Goal: Find specific page/section: Find specific page/section

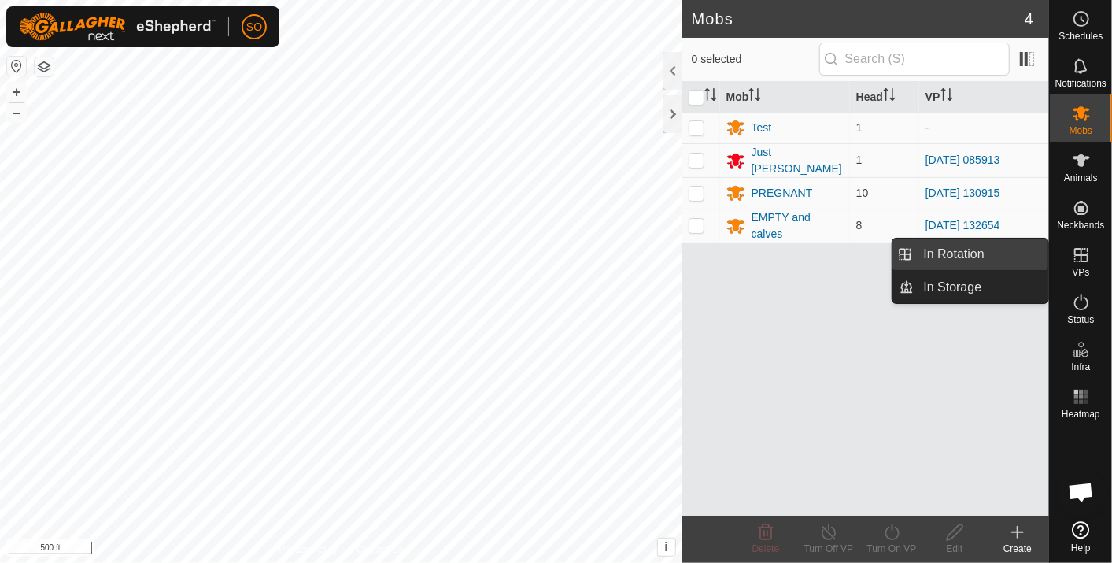
click at [979, 248] on link "In Rotation" at bounding box center [982, 254] width 135 height 31
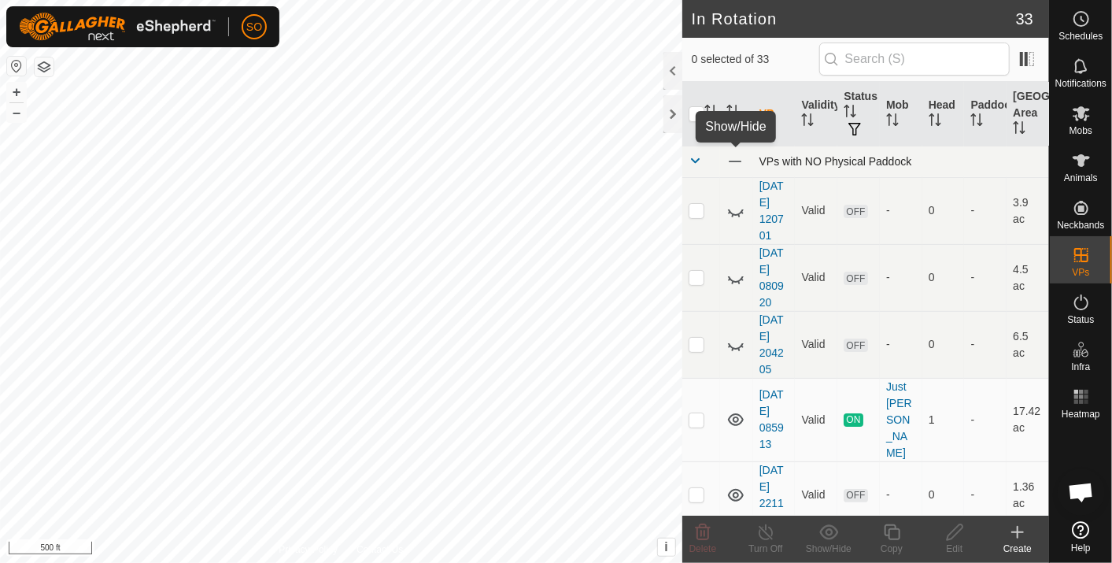
click at [733, 157] on span at bounding box center [735, 161] width 17 height 17
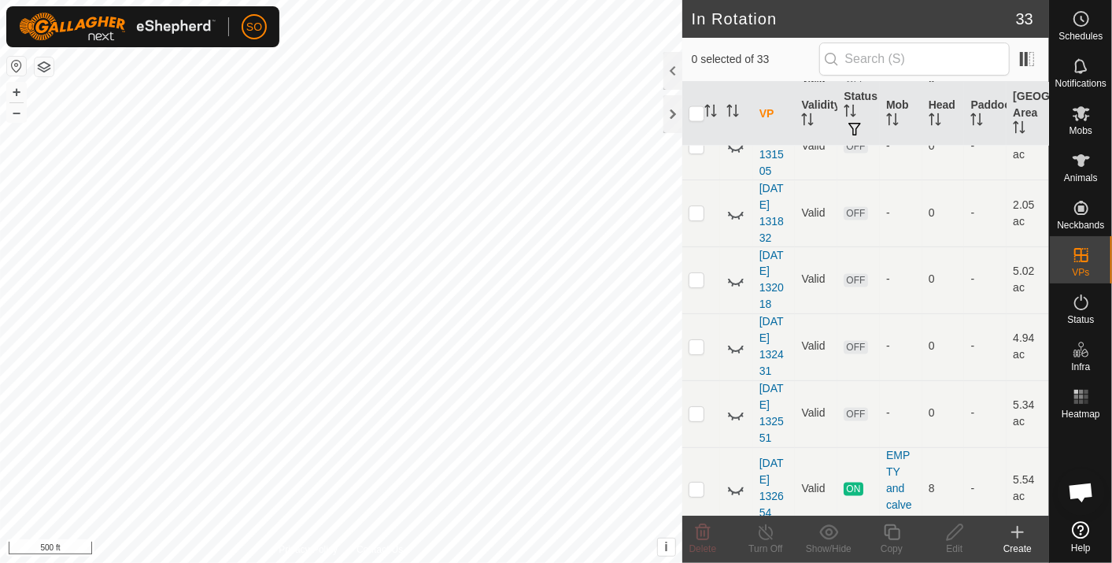
scroll to position [1662, 0]
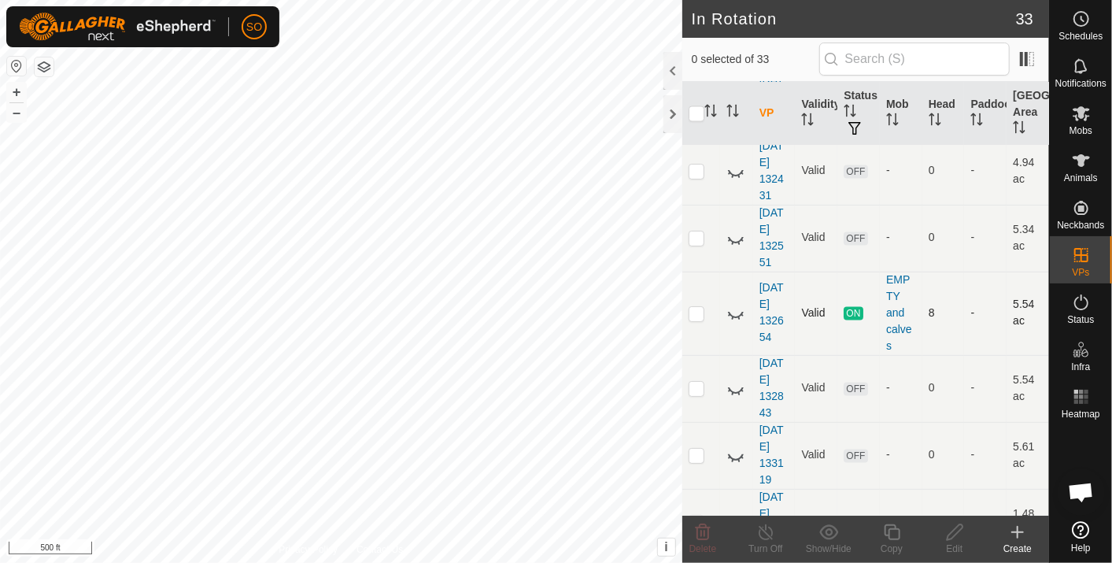
click at [735, 304] on icon at bounding box center [736, 313] width 19 height 19
click at [1080, 17] on icon at bounding box center [1081, 18] width 19 height 19
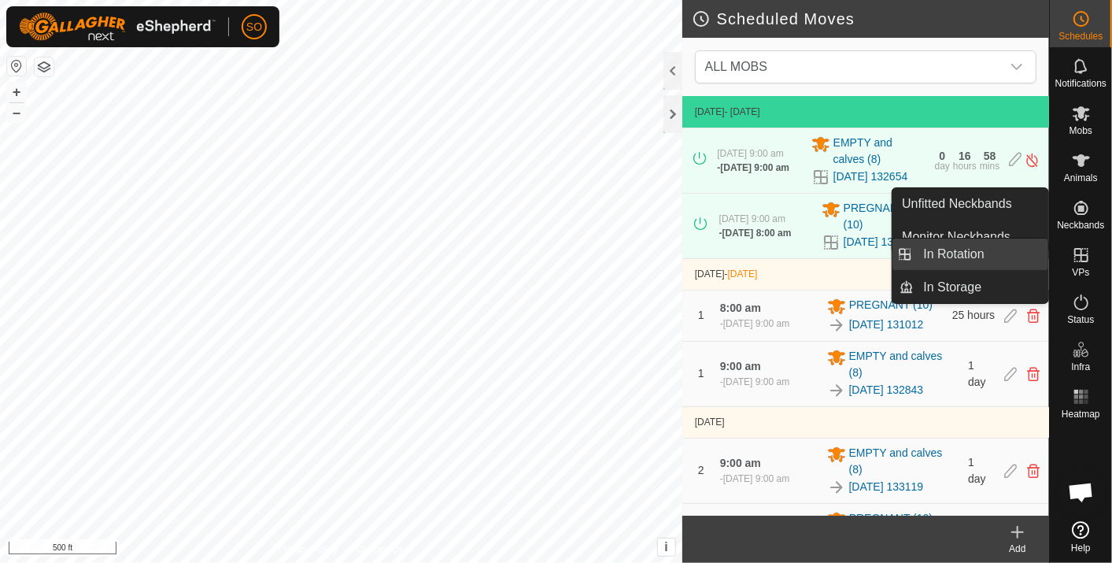
click at [994, 247] on link "In Rotation" at bounding box center [982, 254] width 135 height 31
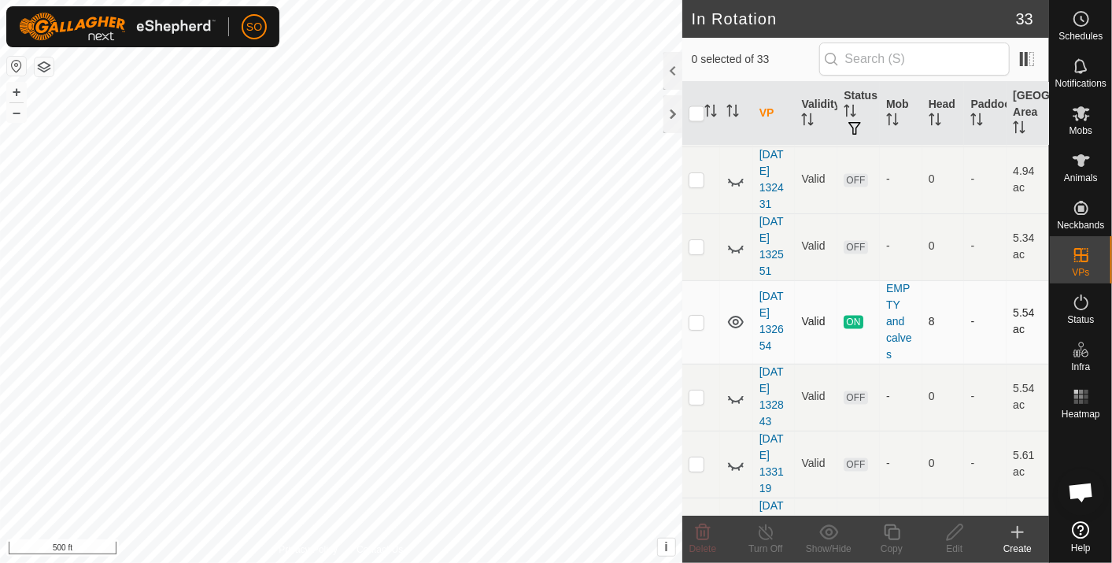
scroll to position [1662, 0]
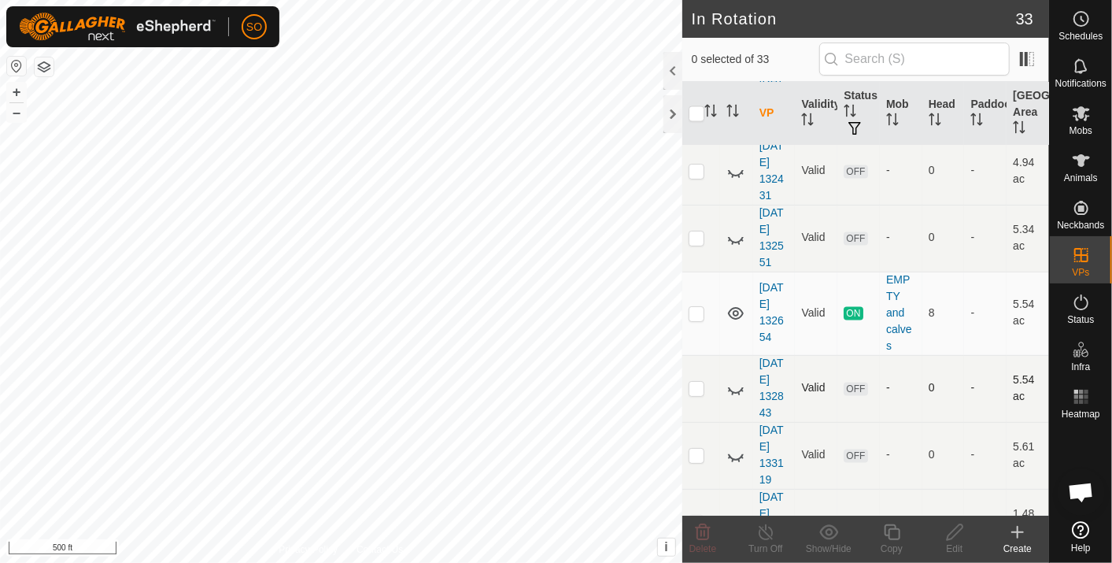
click at [735, 379] on icon at bounding box center [736, 388] width 19 height 19
click at [672, 111] on div at bounding box center [673, 114] width 19 height 38
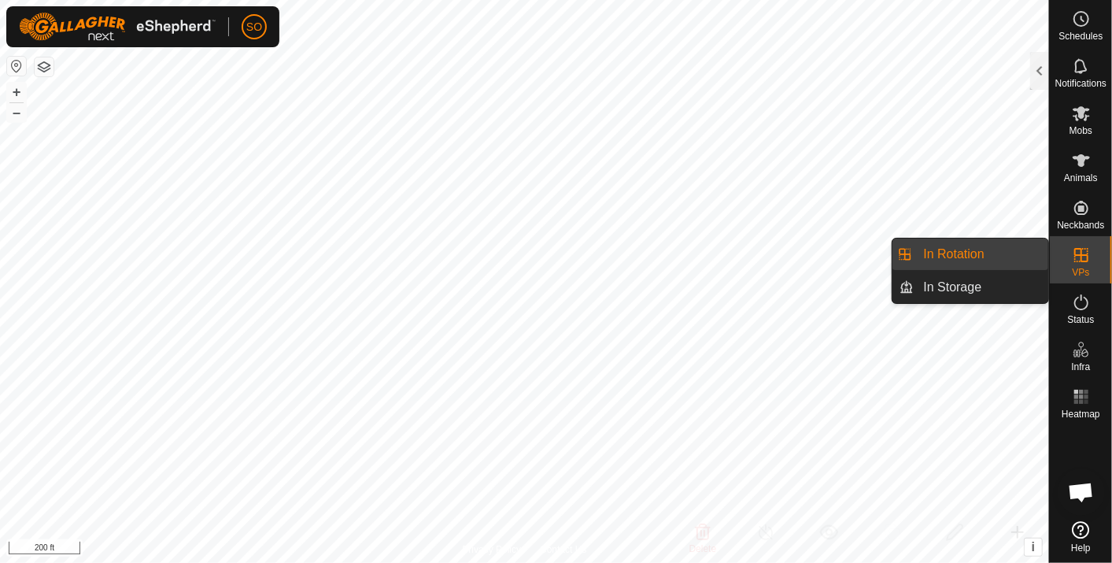
click at [1075, 261] on icon at bounding box center [1082, 255] width 14 height 14
